Goal: Information Seeking & Learning: Learn about a topic

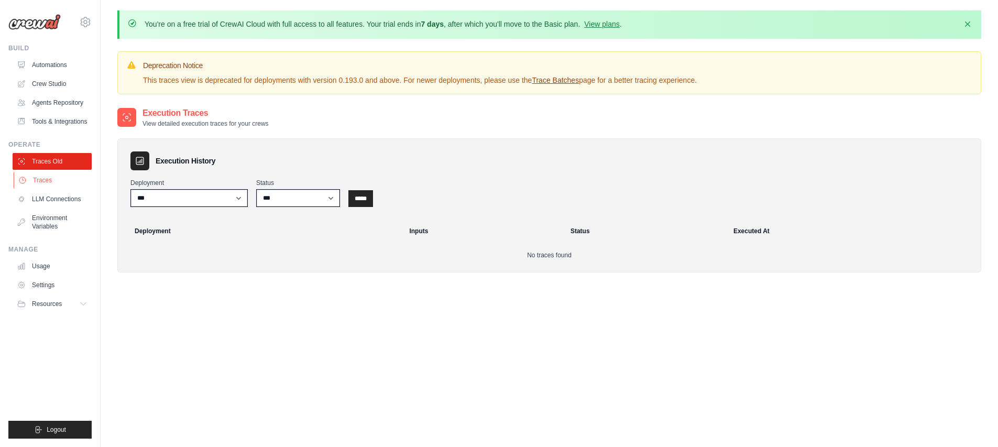
click at [55, 184] on link "Traces" at bounding box center [53, 180] width 79 height 17
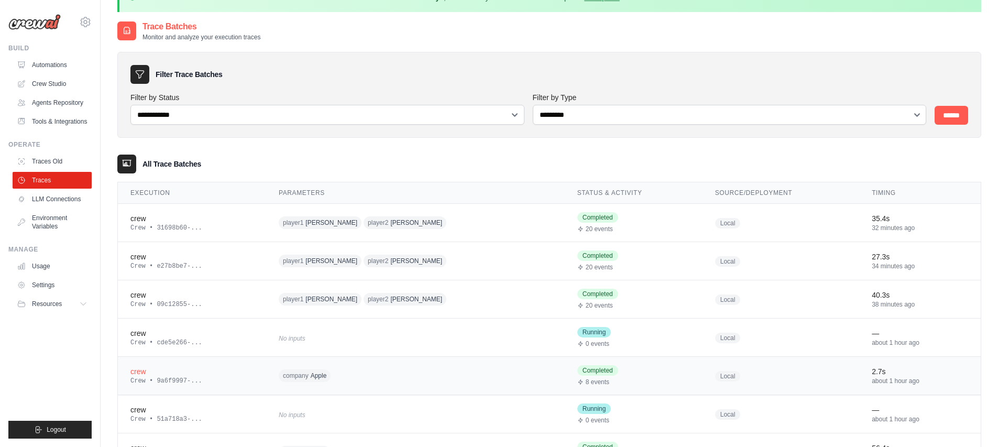
scroll to position [124, 0]
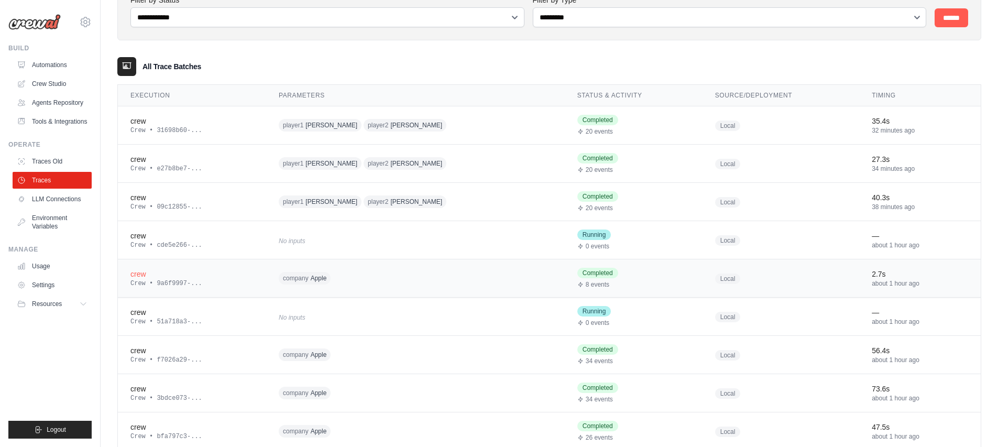
click at [355, 275] on div "company Apple" at bounding box center [379, 278] width 201 height 16
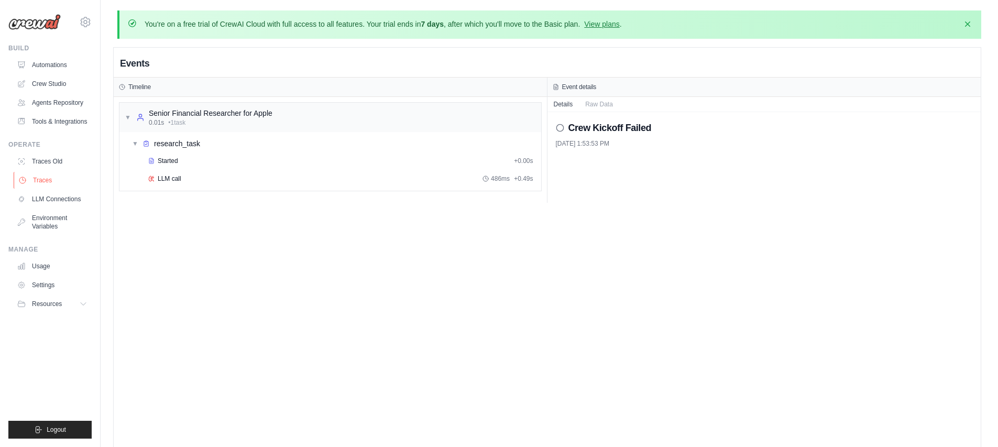
click at [63, 183] on link "Traces" at bounding box center [53, 180] width 79 height 17
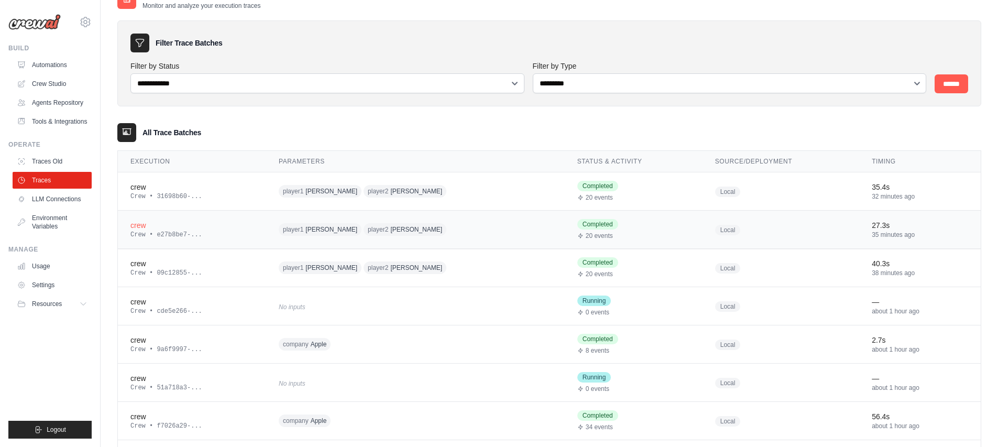
scroll to position [187, 0]
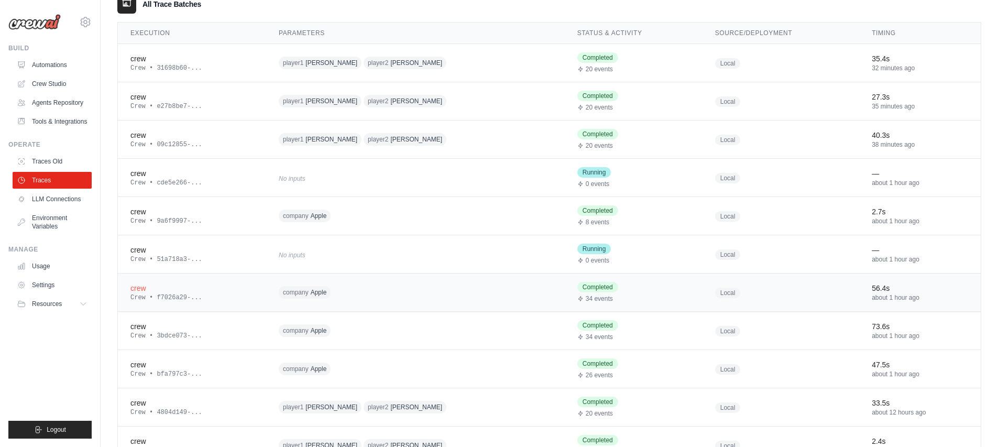
click at [327, 293] on span "Apple" at bounding box center [319, 292] width 16 height 8
click at [344, 365] on div "company Apple" at bounding box center [379, 369] width 201 height 16
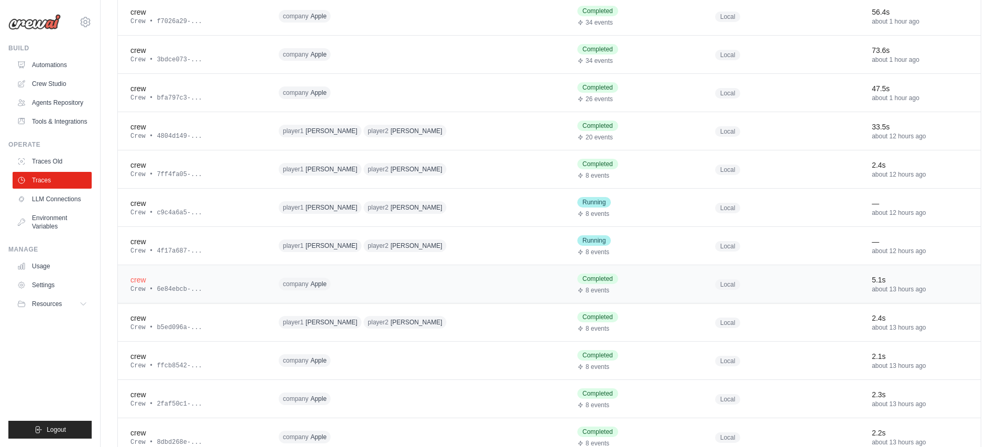
scroll to position [334, 0]
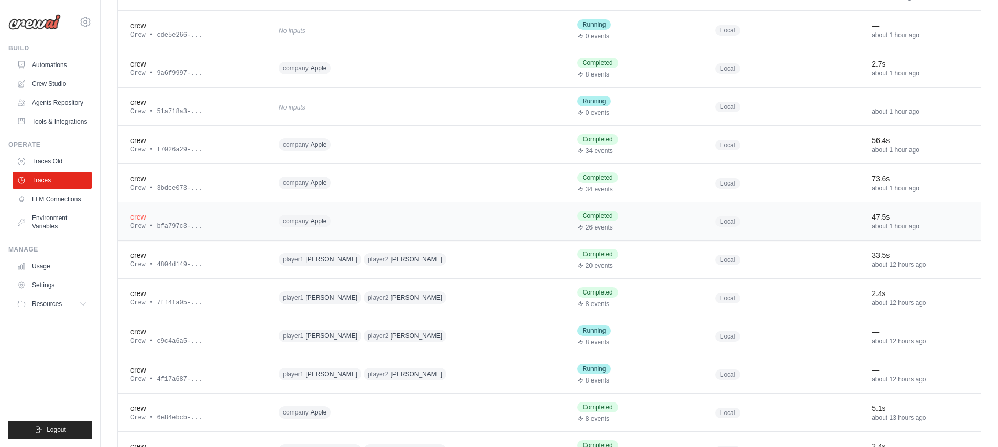
click at [343, 221] on div "company Apple" at bounding box center [379, 221] width 201 height 16
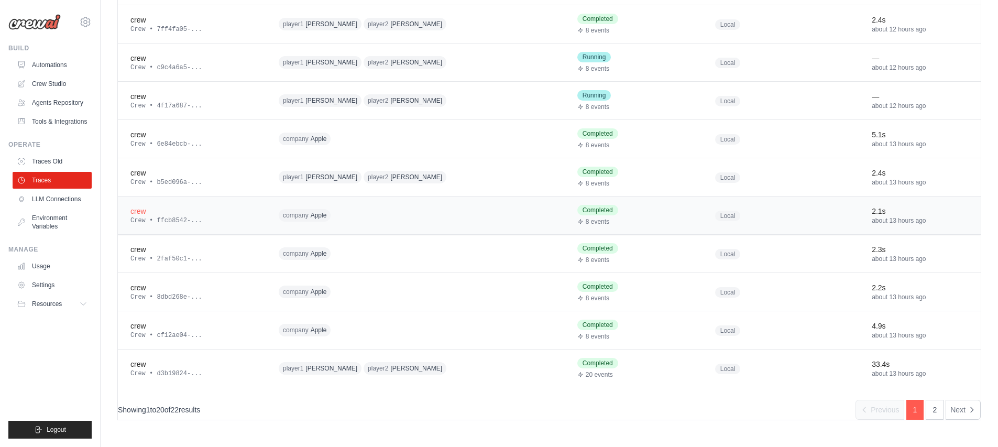
click at [349, 224] on td "company Apple" at bounding box center [415, 215] width 299 height 38
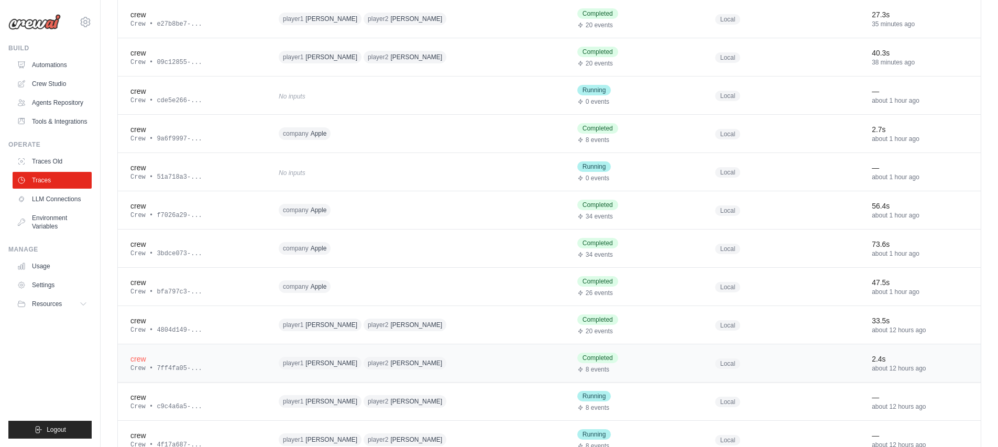
scroll to position [234, 0]
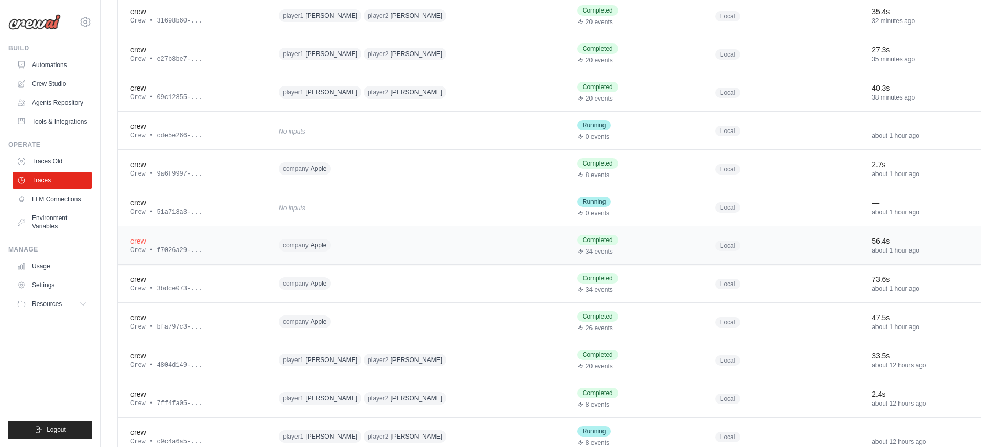
click at [388, 246] on div "company Apple" at bounding box center [379, 245] width 201 height 16
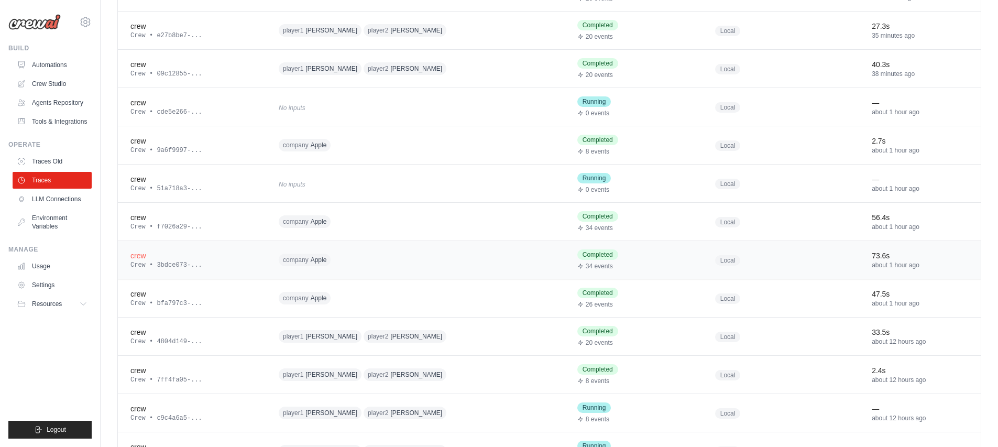
scroll to position [277, 0]
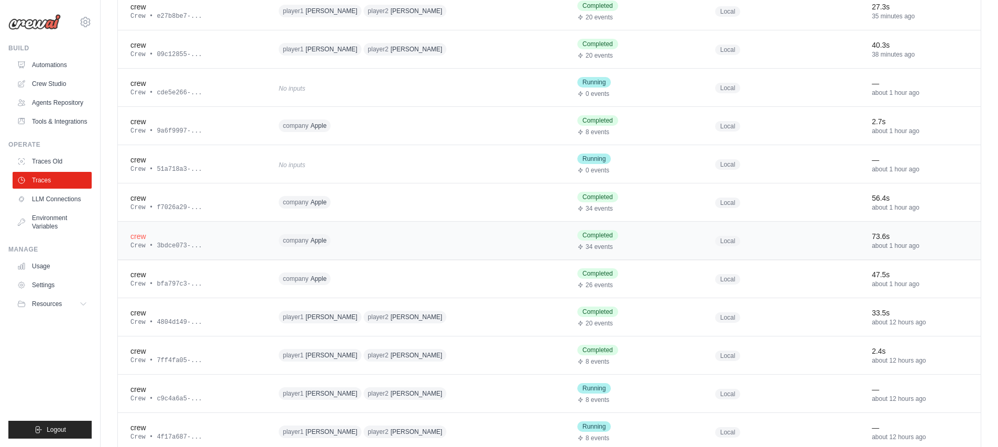
click at [370, 236] on div "company Apple" at bounding box center [379, 241] width 201 height 16
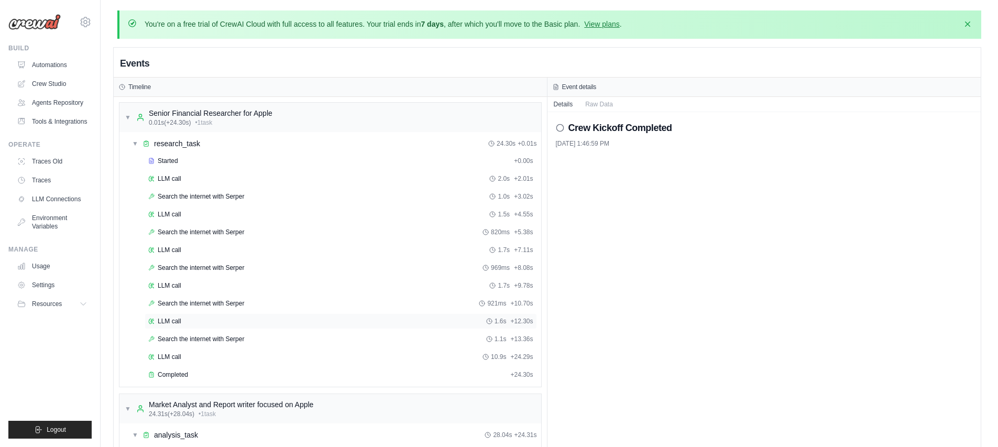
scroll to position [84, 0]
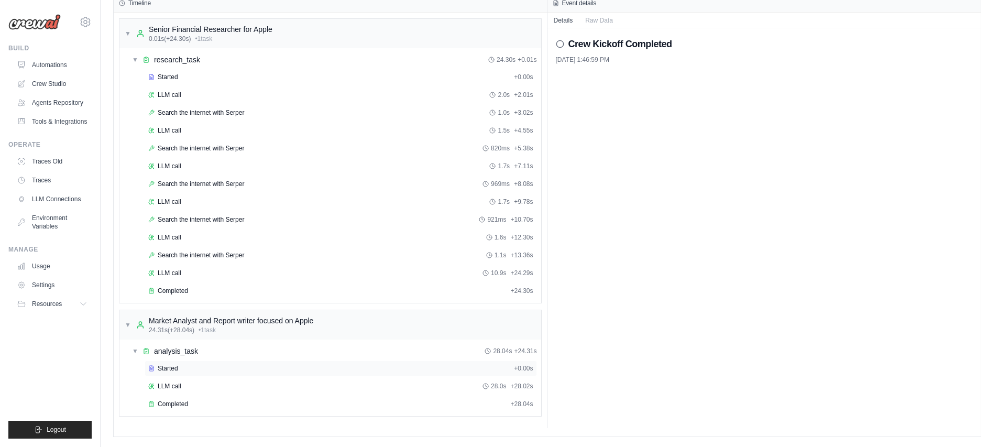
click at [201, 364] on div "Started" at bounding box center [329, 368] width 362 height 8
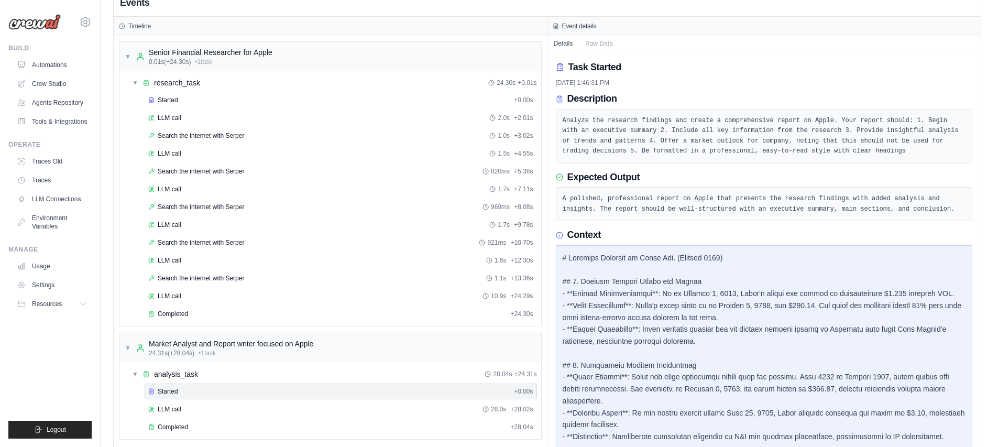
scroll to position [0, 0]
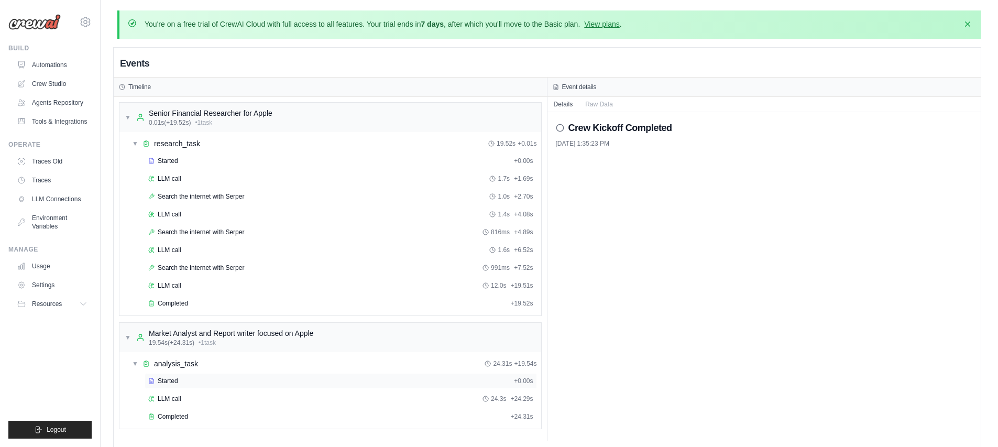
click at [237, 375] on div "Started + 0.00s" at bounding box center [341, 381] width 392 height 16
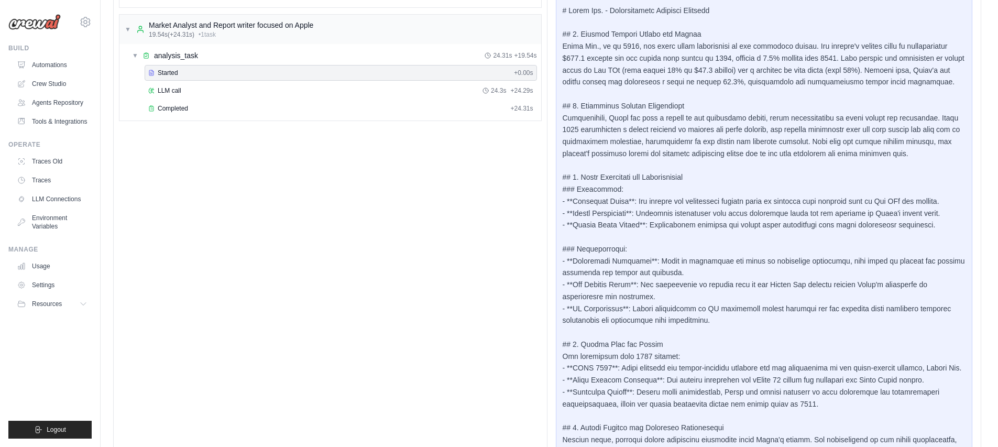
scroll to position [369, 0]
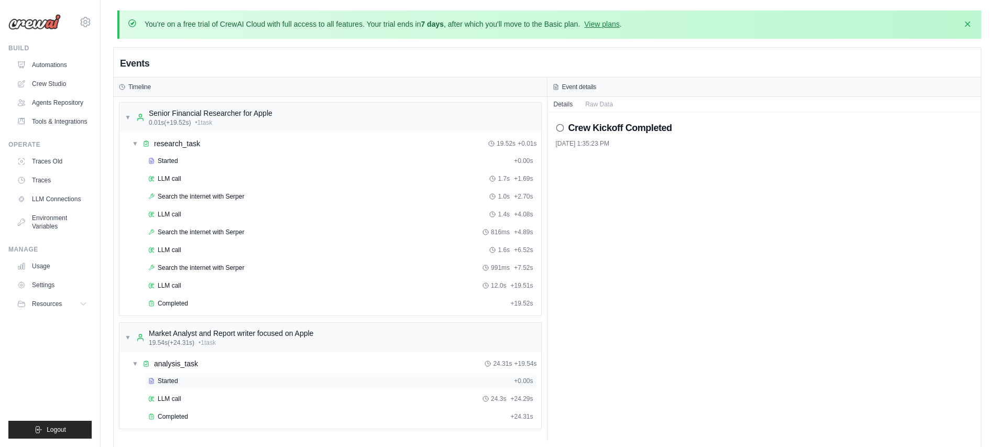
click at [213, 382] on div "Started" at bounding box center [329, 381] width 362 height 8
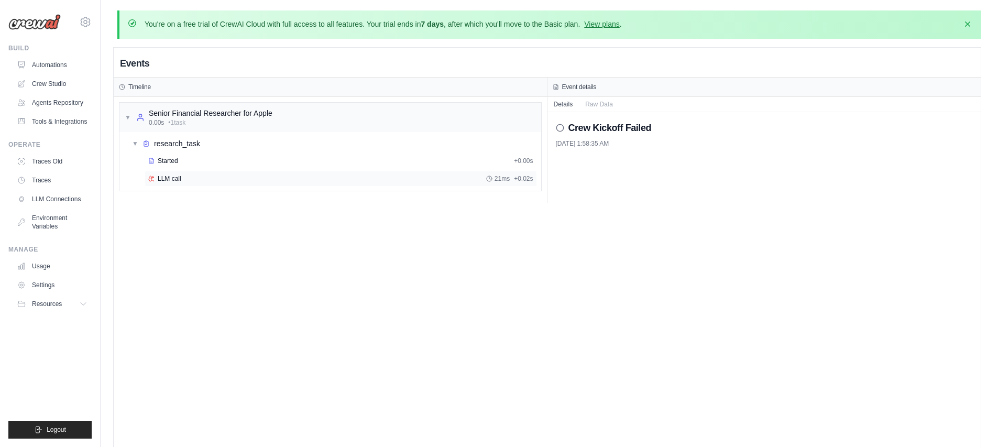
click at [200, 174] on div "LLM call 21ms + 0.02s" at bounding box center [340, 178] width 385 height 8
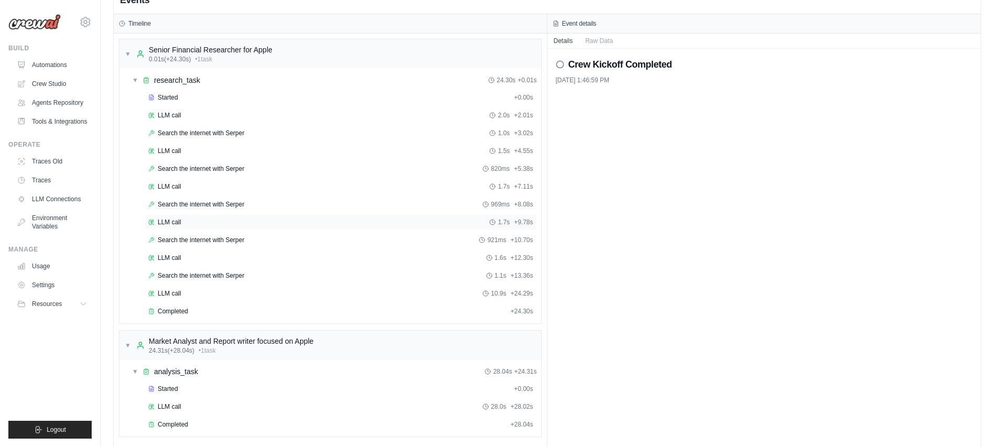
scroll to position [84, 0]
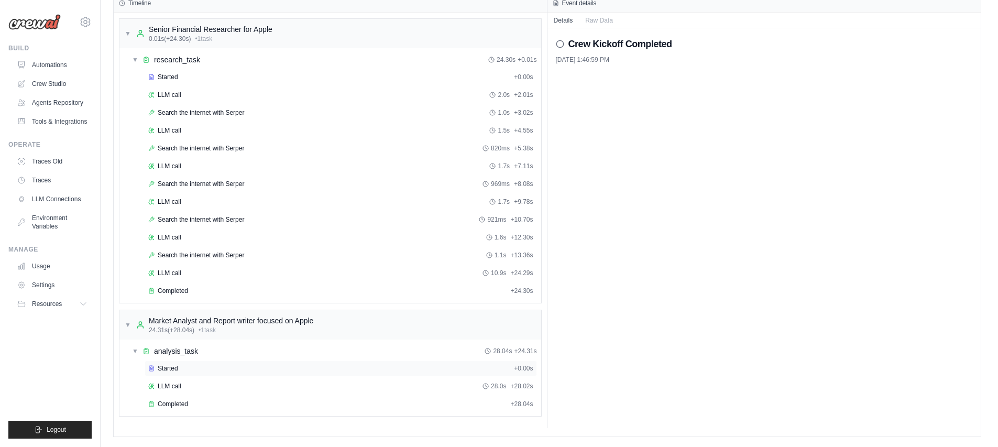
click at [203, 368] on div "Started" at bounding box center [329, 368] width 362 height 8
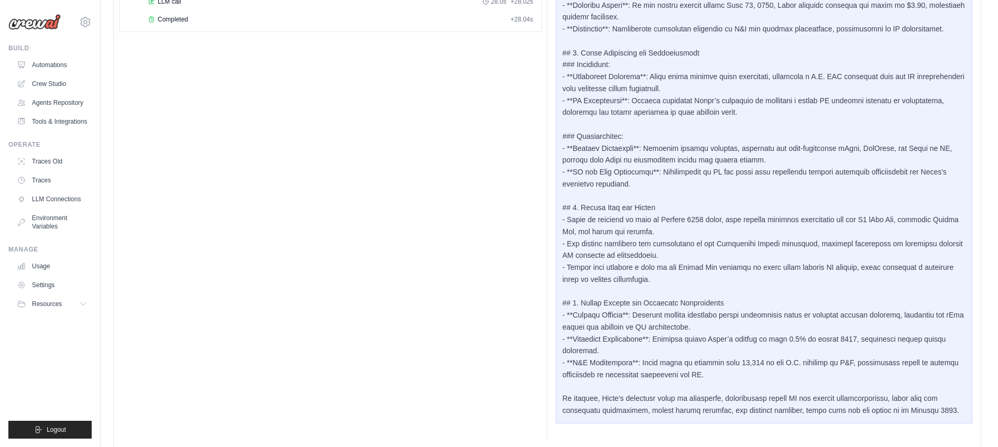
scroll to position [344, 0]
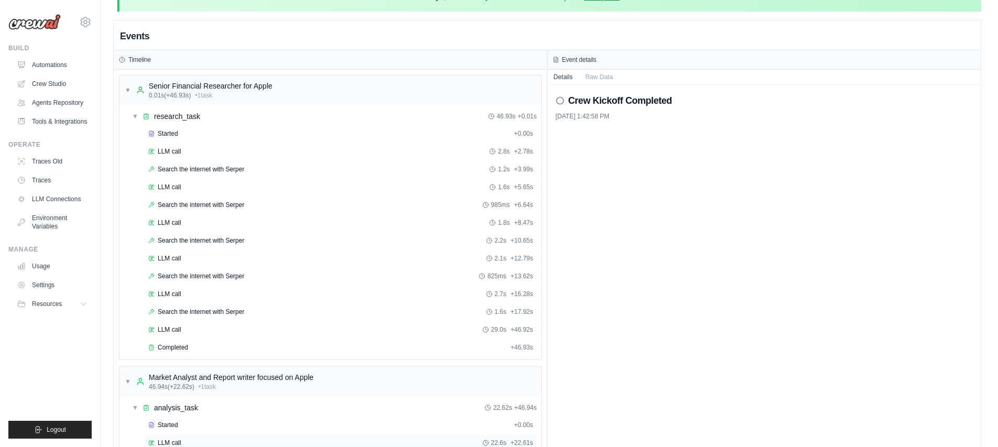
scroll to position [84, 0]
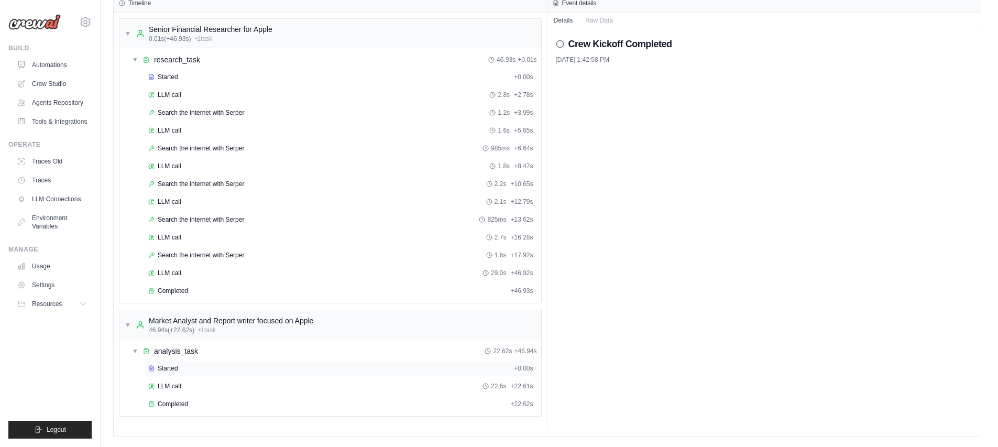
click at [185, 372] on div "Started + 0.00s" at bounding box center [341, 368] width 392 height 16
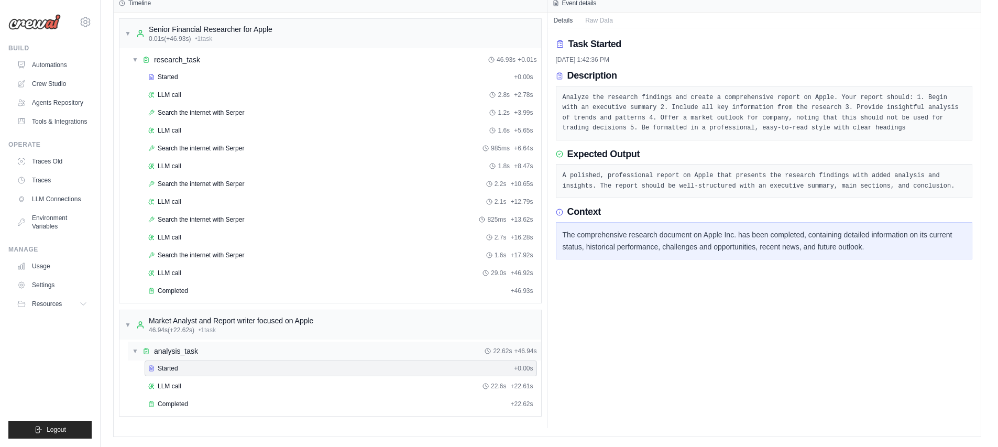
click at [236, 354] on div "▼ analysis_task 22.62s + 46.94s" at bounding box center [334, 351] width 413 height 19
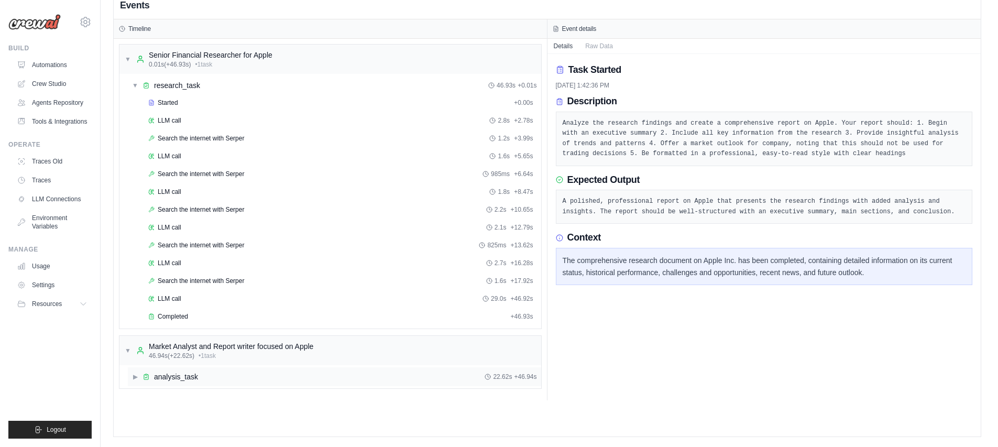
click at [234, 379] on div "▶ analysis_task 22.62s + 46.94s" at bounding box center [334, 376] width 413 height 19
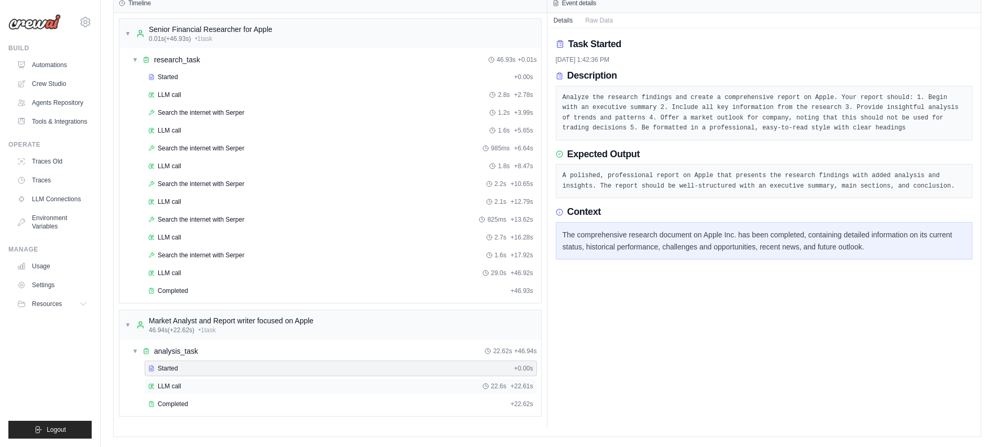
click at [229, 385] on div "LLM call 22.6s + 22.61s" at bounding box center [340, 386] width 385 height 8
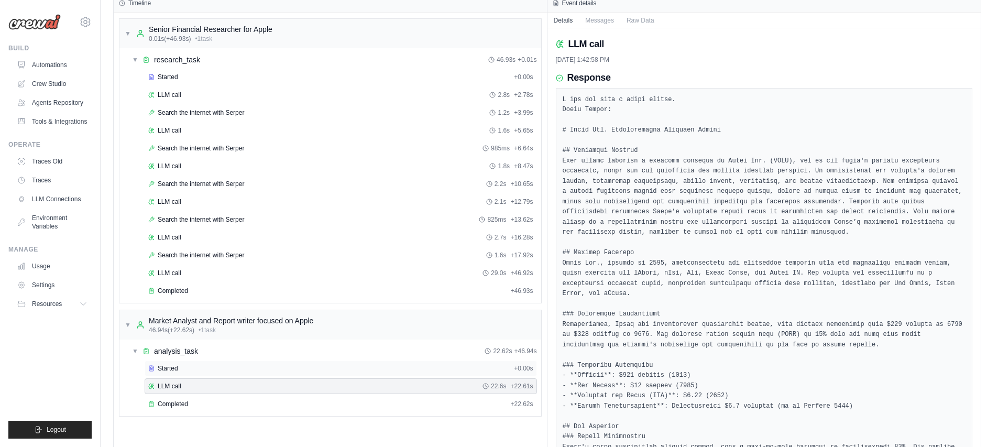
click at [229, 373] on div "Started + 0.00s" at bounding box center [341, 368] width 392 height 16
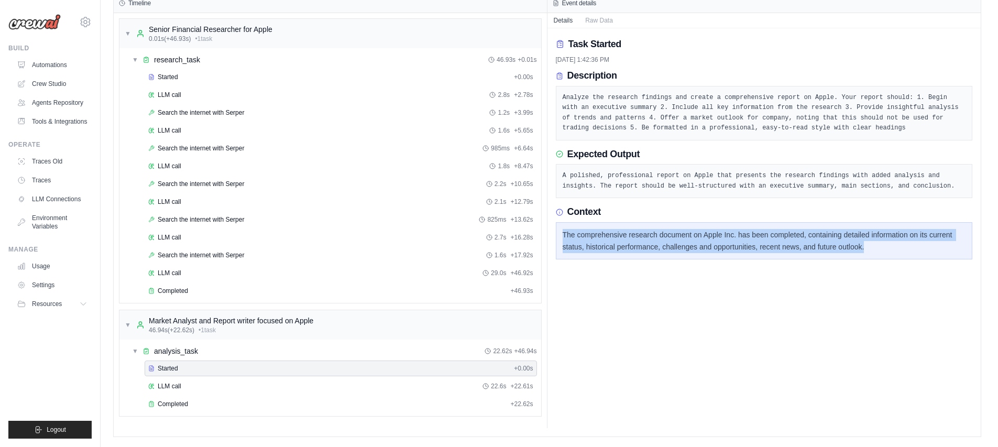
drag, startPoint x: 561, startPoint y: 236, endPoint x: 870, endPoint y: 243, distance: 309.2
click at [870, 243] on div "The comprehensive research document on Apple Inc. has been completed, containin…" at bounding box center [764, 241] width 417 height 38
copy div "The comprehensive research document on Apple Inc. has been completed, containin…"
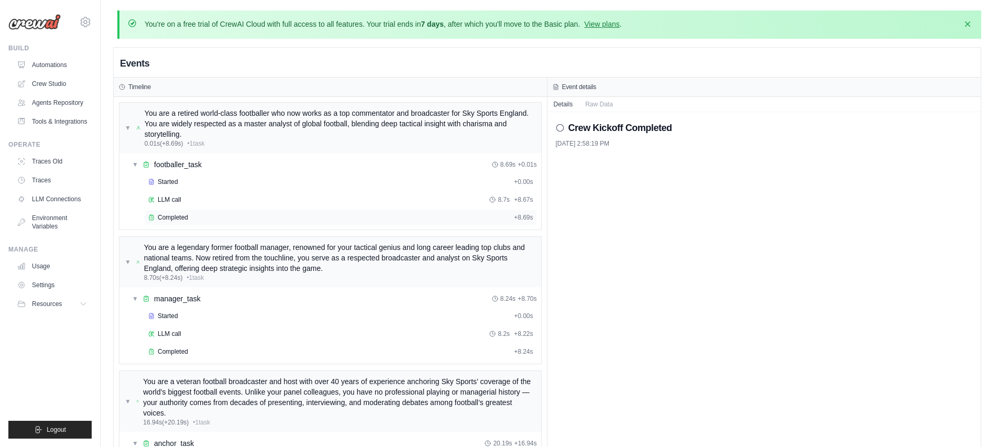
scroll to position [92, 0]
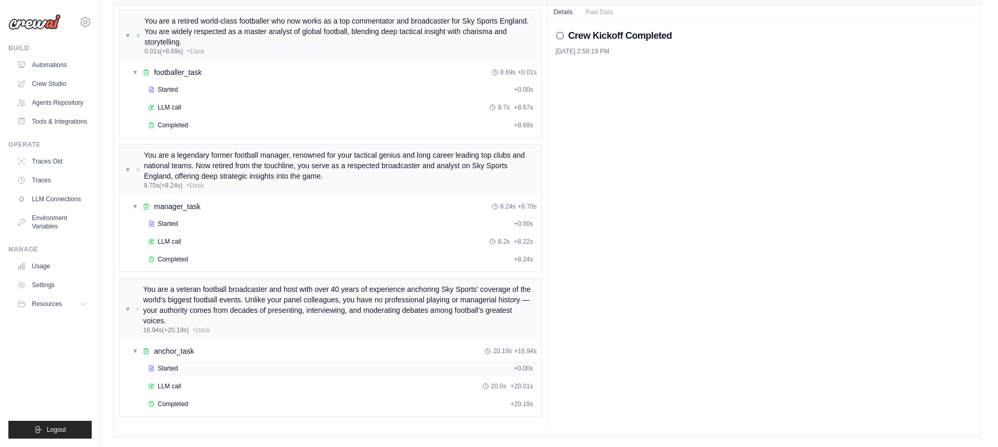
click at [225, 372] on div "Started + 0.00s" at bounding box center [341, 368] width 392 height 16
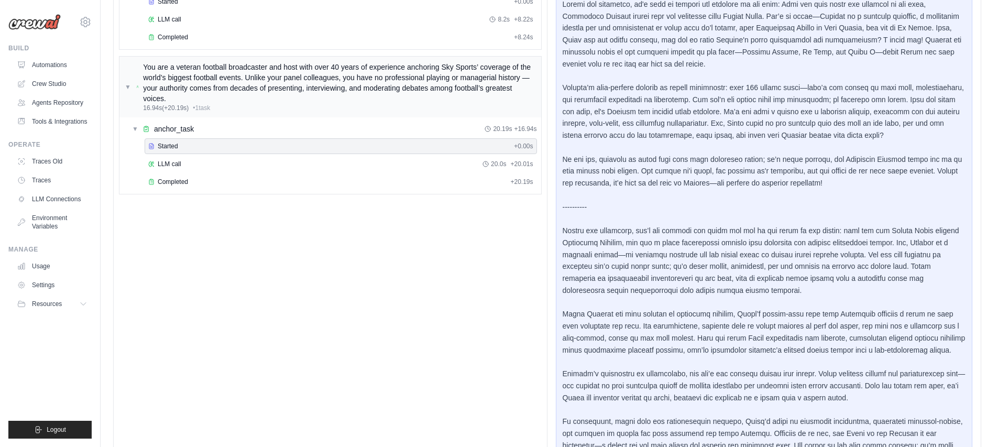
scroll to position [373, 0]
